Goal: Task Accomplishment & Management: Use online tool/utility

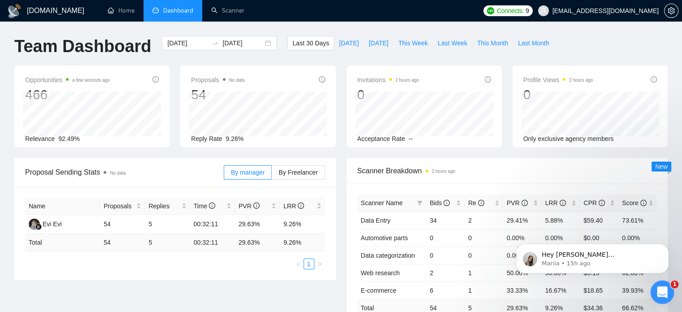
click at [659, 286] on icon "Open Intercom Messenger" at bounding box center [661, 290] width 15 height 15
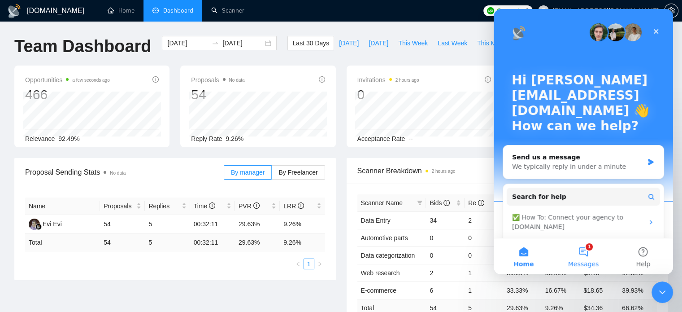
click at [593, 261] on span "Messages" at bounding box center [583, 264] width 31 height 6
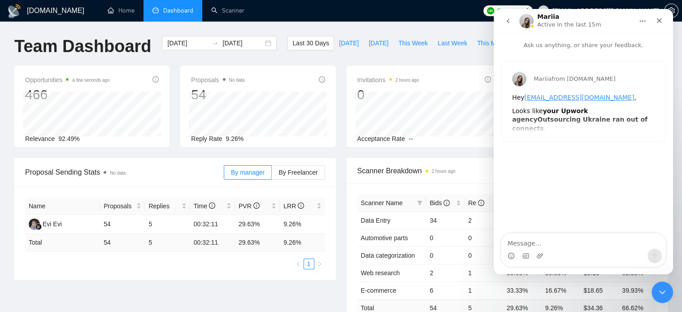
click at [576, 129] on div "Mariia from [DOMAIN_NAME] Hey [PERSON_NAME][EMAIL_ADDRESS][DOMAIN_NAME] , Looks…" at bounding box center [583, 101] width 164 height 81
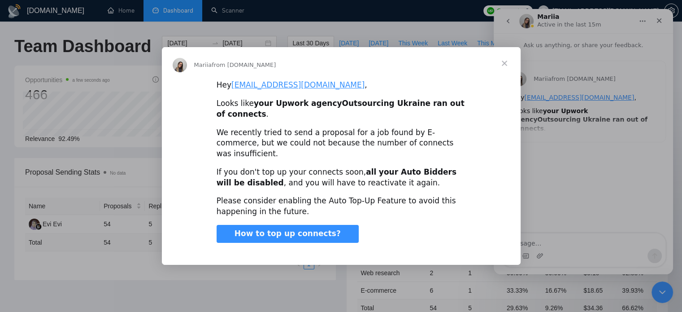
click at [515, 70] on span "Close" at bounding box center [504, 63] width 32 height 32
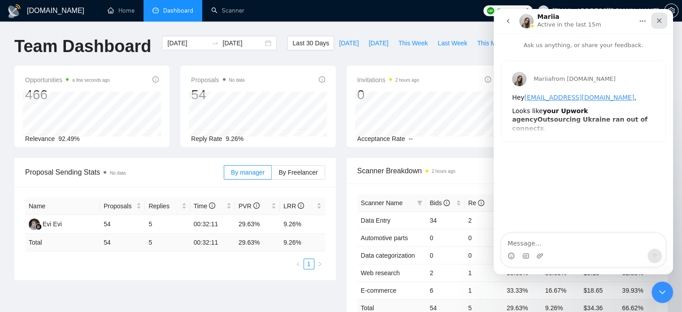
click at [664, 23] on div "Close" at bounding box center [659, 21] width 16 height 16
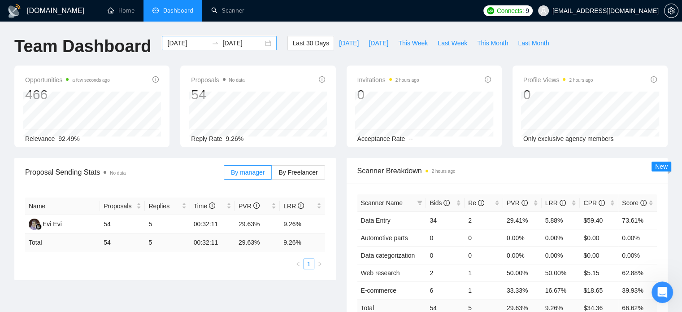
click at [212, 44] on icon "swap-right" at bounding box center [215, 42] width 7 height 7
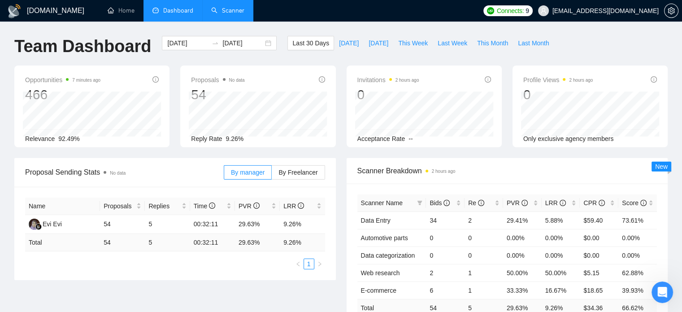
click at [235, 14] on link "Scanner" at bounding box center [227, 11] width 33 height 8
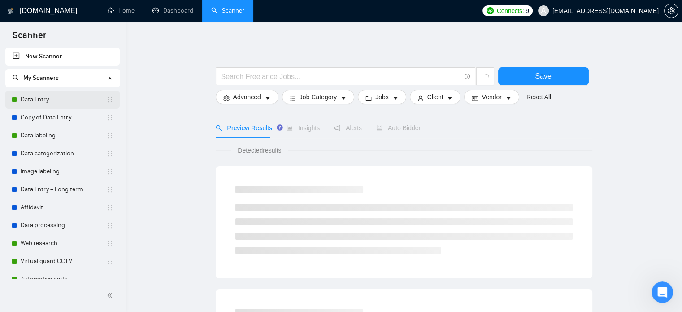
click at [77, 103] on link "Data Entry" at bounding box center [64, 100] width 86 height 18
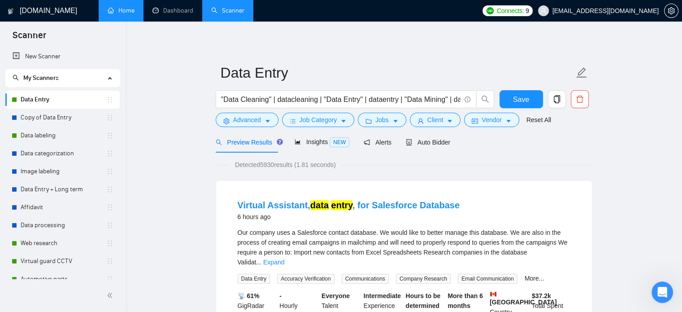
click at [131, 8] on link "Home" at bounding box center [121, 11] width 27 height 8
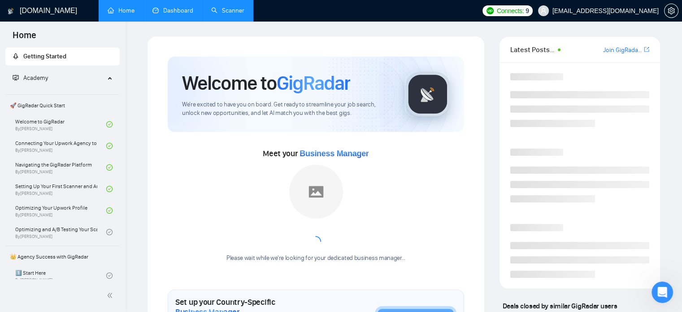
click at [161, 9] on link "Dashboard" at bounding box center [173, 11] width 41 height 8
